Goal: Transaction & Acquisition: Purchase product/service

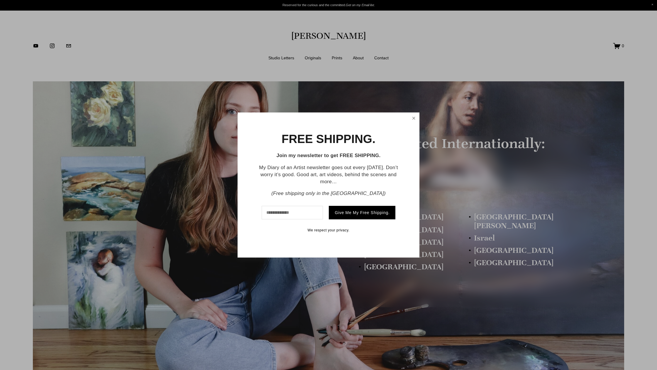
click at [414, 119] on link "Close" at bounding box center [413, 118] width 9 height 10
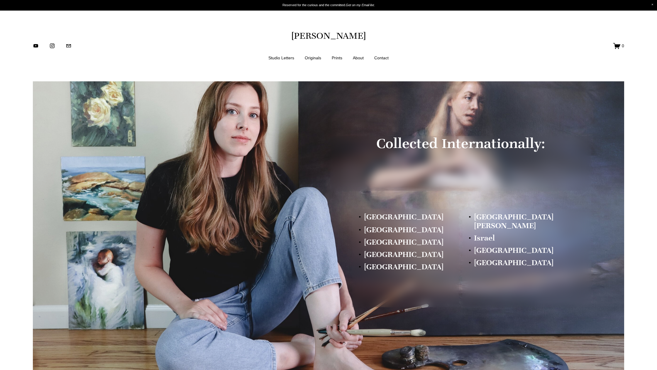
click at [360, 58] on link "About" at bounding box center [358, 57] width 11 height 7
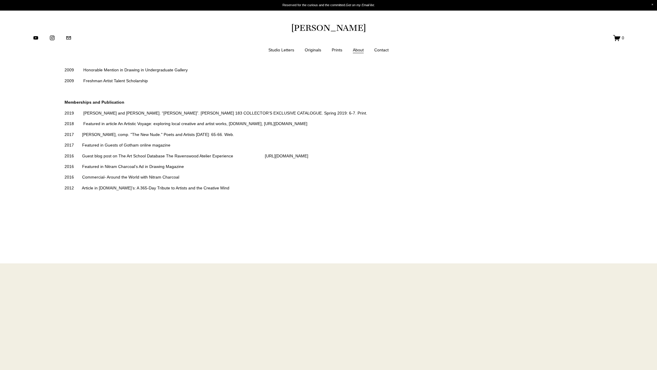
scroll to position [1525, 0]
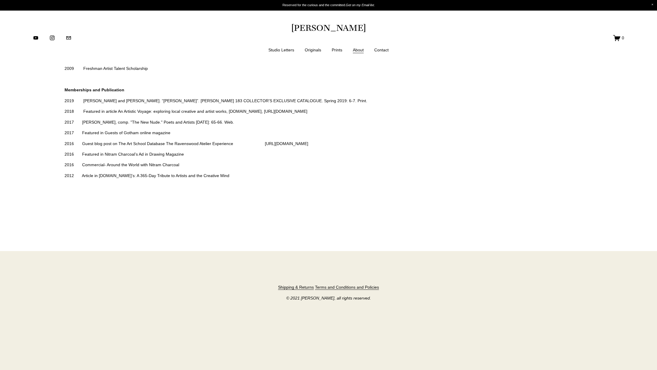
click at [279, 51] on link "Studio Letters" at bounding box center [282, 49] width 26 height 7
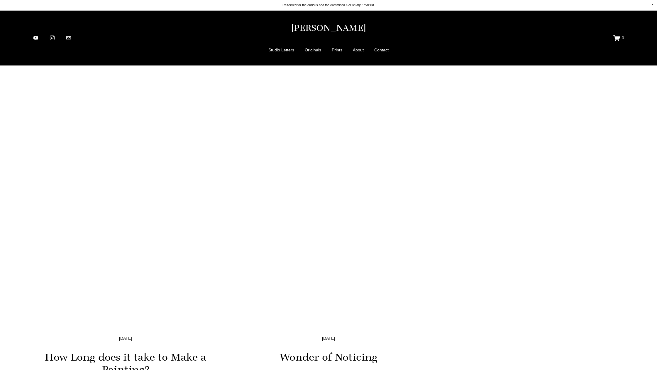
scroll to position [2209, 0]
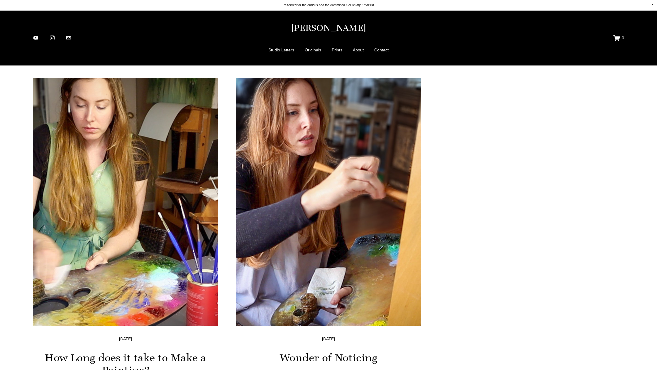
click at [337, 50] on link "Prints" at bounding box center [337, 49] width 11 height 7
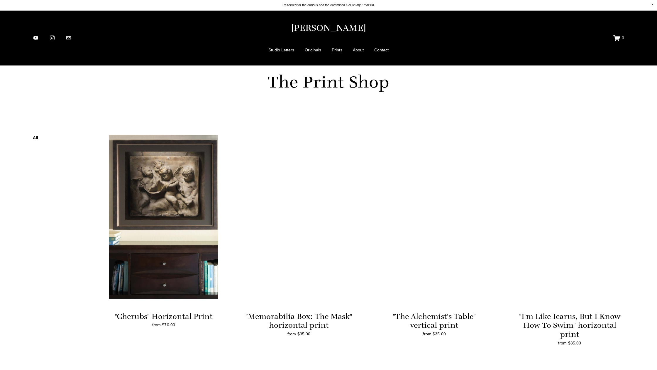
scroll to position [439, 0]
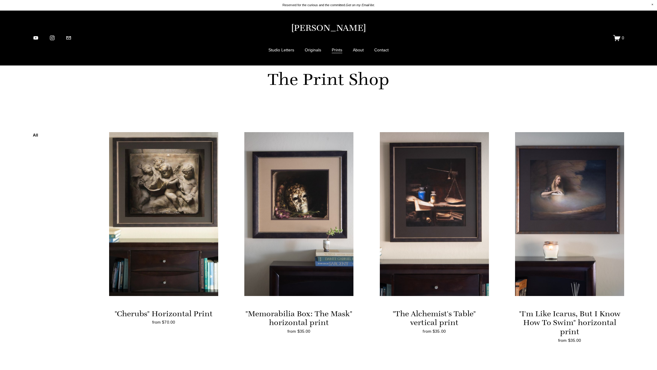
click at [581, 194] on img at bounding box center [569, 214] width 109 height 164
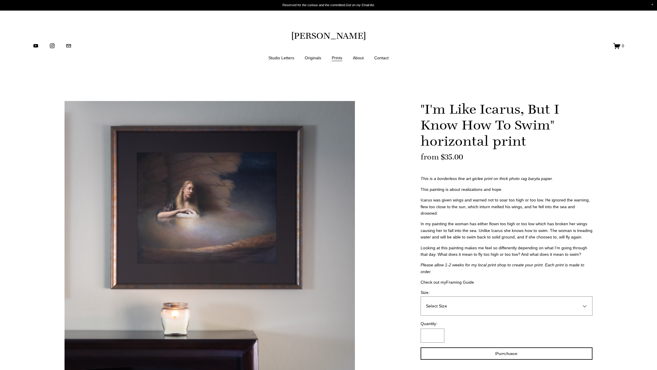
click at [169, 179] on div "Image 1 of 3" at bounding box center [210, 252] width 291 height 302
